Goal: Transaction & Acquisition: Purchase product/service

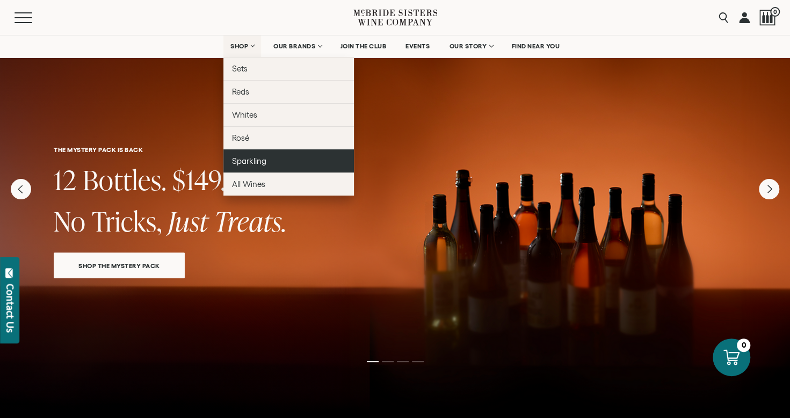
click at [265, 154] on link "Sparkling" at bounding box center [288, 160] width 130 height 23
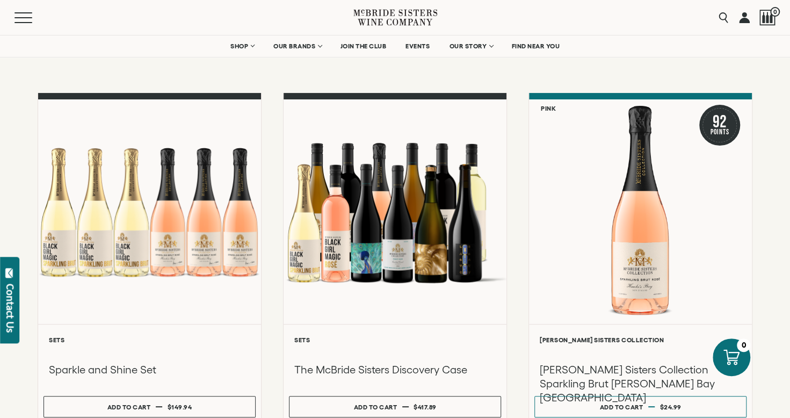
scroll to position [161, 0]
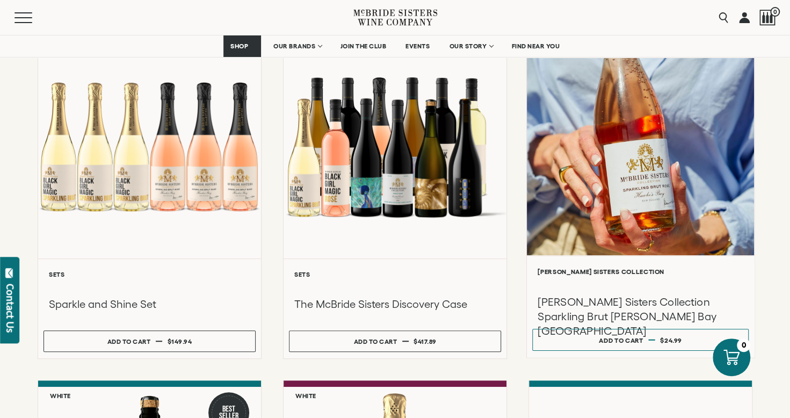
click at [569, 268] on h6 "[PERSON_NAME] Sisters Collection" at bounding box center [640, 271] width 206 height 7
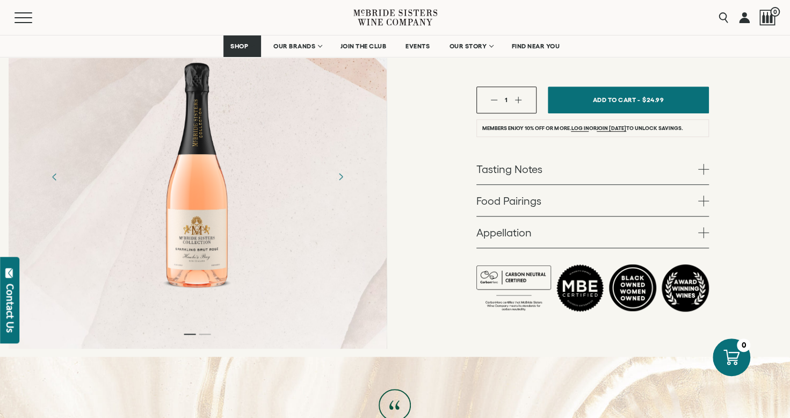
scroll to position [376, 0]
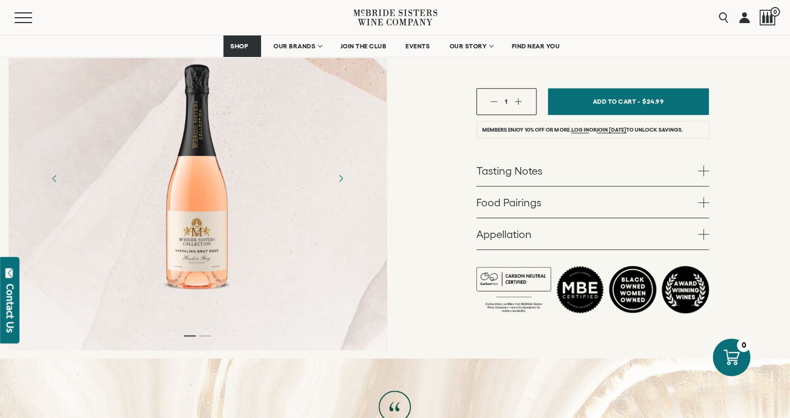
click at [703, 165] on span at bounding box center [703, 170] width 11 height 11
